Goal: Task Accomplishment & Management: Use online tool/utility

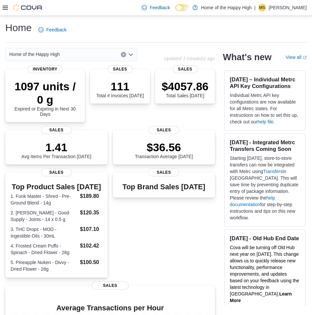
click at [3, 10] on icon at bounding box center [5, 8] width 5 height 4
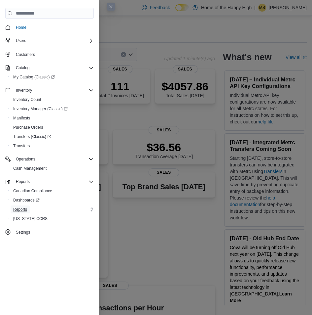
click at [23, 211] on span "Reports" at bounding box center [20, 209] width 14 height 5
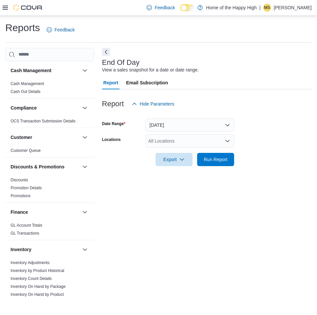
click at [191, 143] on div "All Locations" at bounding box center [190, 140] width 89 height 13
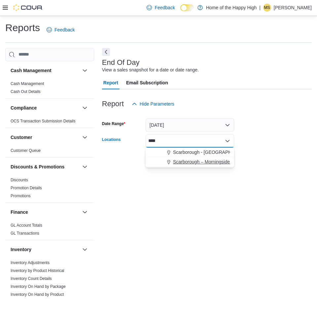
type input "****"
click at [191, 160] on span "Scarborough – Morningside - Friendly Stranger" at bounding box center [221, 161] width 97 height 7
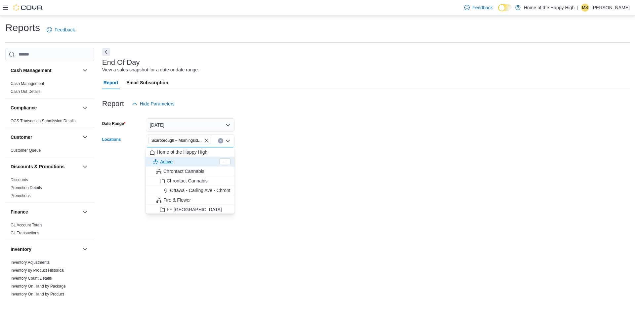
click at [312, 102] on div "Report Hide Parameters" at bounding box center [365, 103] width 527 height 13
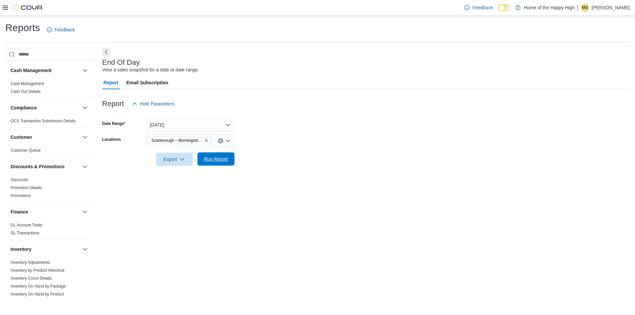
click at [227, 156] on span "Run Report" at bounding box center [216, 159] width 24 height 7
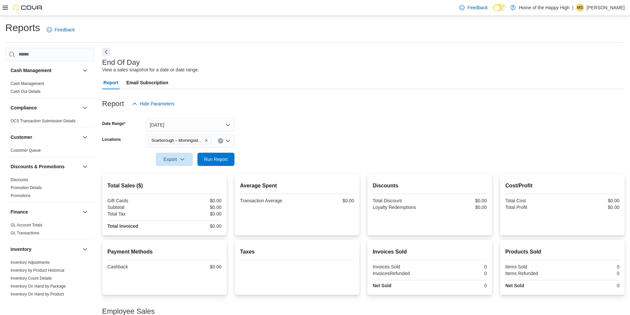
click at [223, 141] on div "Scarborough – Morningside - Friendly Stranger" at bounding box center [190, 140] width 89 height 13
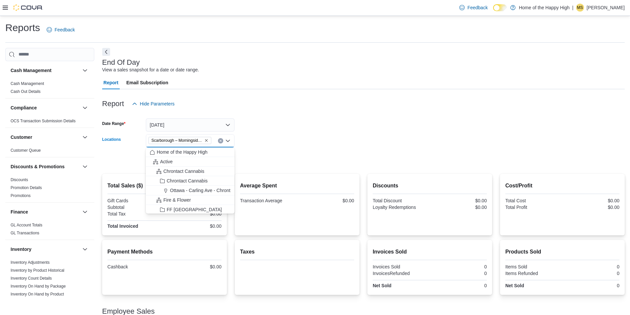
click at [220, 143] on button "Clear input" at bounding box center [220, 140] width 5 height 5
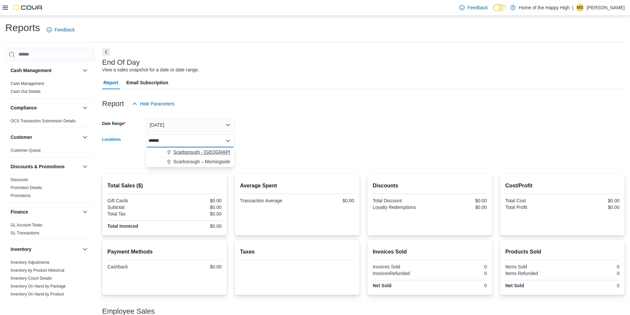
type input "******"
click at [211, 153] on span "Scarborough - [GEOGRAPHIC_DATA] - Fire & Flower" at bounding box center [228, 152] width 110 height 7
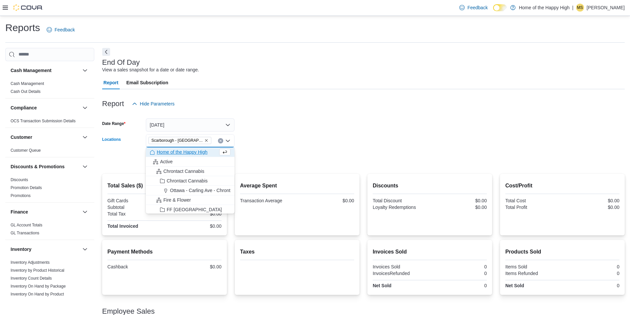
click at [265, 151] on div at bounding box center [363, 149] width 522 height 5
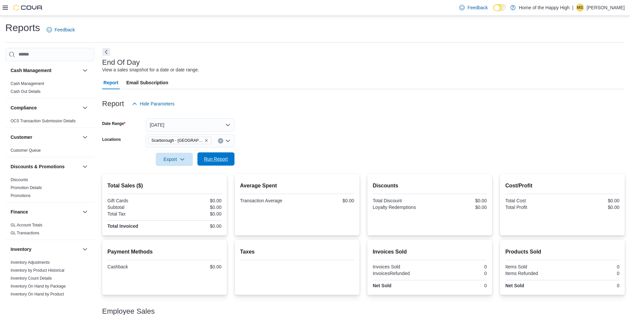
click at [228, 155] on span "Run Report" at bounding box center [215, 158] width 29 height 13
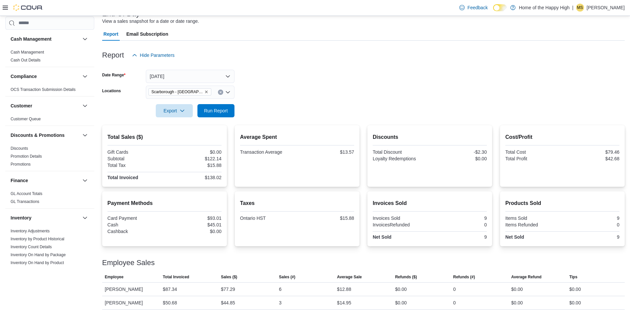
scroll to position [49, 0]
click at [226, 112] on span "Run Report" at bounding box center [216, 110] width 24 height 7
drag, startPoint x: 410, startPoint y: 114, endPoint x: 307, endPoint y: 112, distance: 102.8
click at [312, 114] on form "Date Range [DATE] Locations [GEOGRAPHIC_DATA] - [GEOGRAPHIC_DATA] - Fire & Flow…" at bounding box center [363, 90] width 522 height 56
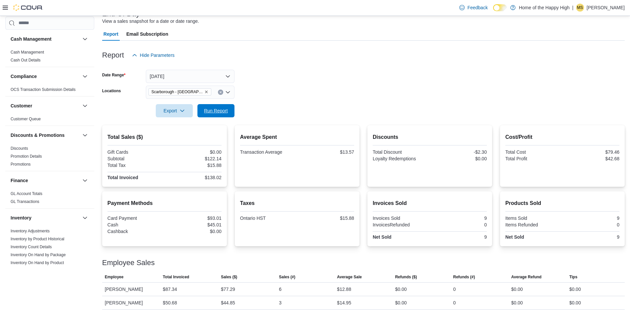
click at [217, 113] on span "Run Report" at bounding box center [216, 110] width 24 height 7
click at [216, 79] on button "[DATE]" at bounding box center [190, 76] width 89 height 13
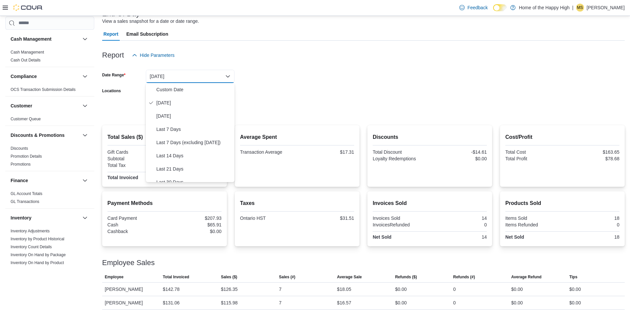
click at [262, 78] on form "Date Range [DATE] Locations [GEOGRAPHIC_DATA] - [GEOGRAPHIC_DATA] - Fire & Flow…" at bounding box center [363, 90] width 522 height 56
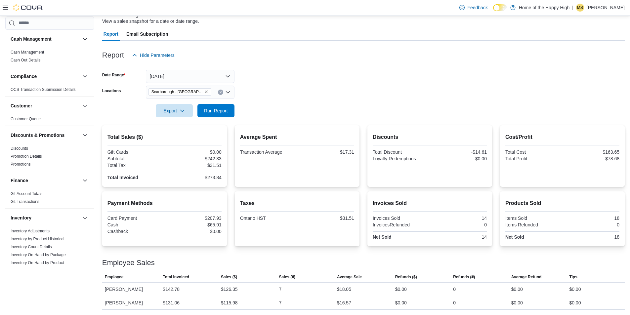
click at [224, 93] on div "Scarborough - [GEOGRAPHIC_DATA] - Fire & Flower" at bounding box center [190, 92] width 89 height 13
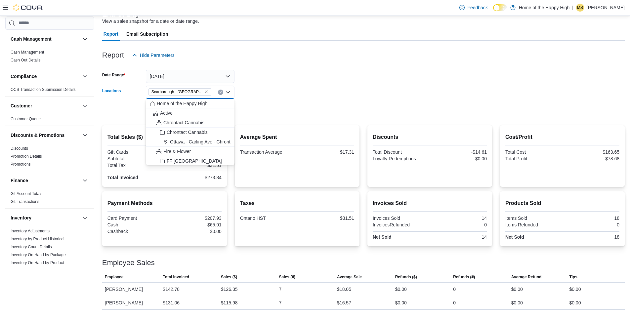
click at [220, 92] on icon "Clear input" at bounding box center [220, 92] width 3 height 3
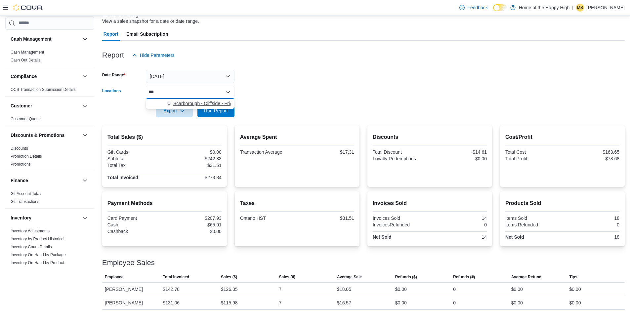
type input "***"
click at [199, 102] on span "Scarborough - Cliffside - Friendly Stranger" at bounding box center [216, 103] width 87 height 7
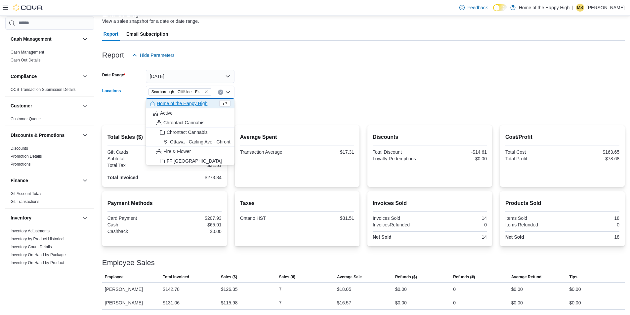
click at [312, 93] on form "Date Range [DATE] Locations [GEOGRAPHIC_DATA] - [GEOGRAPHIC_DATA] - Friendly St…" at bounding box center [363, 90] width 522 height 56
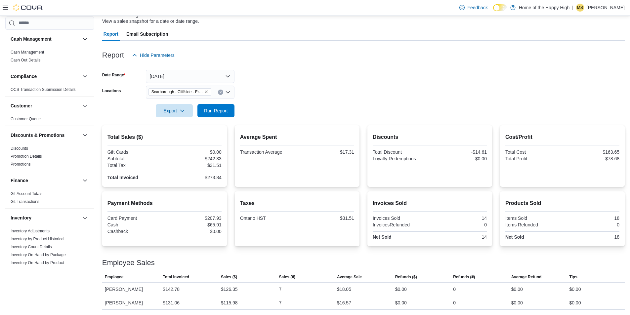
click at [234, 113] on form "Date Range [DATE] Locations [GEOGRAPHIC_DATA] - [GEOGRAPHIC_DATA] - Friendly St…" at bounding box center [363, 90] width 522 height 56
click at [221, 114] on span "Run Report" at bounding box center [215, 110] width 29 height 13
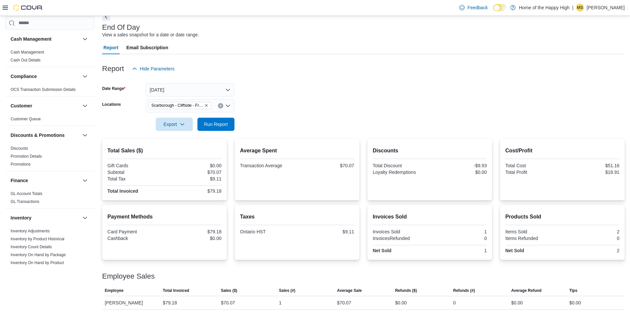
scroll to position [35, 0]
